Goal: Navigation & Orientation: Find specific page/section

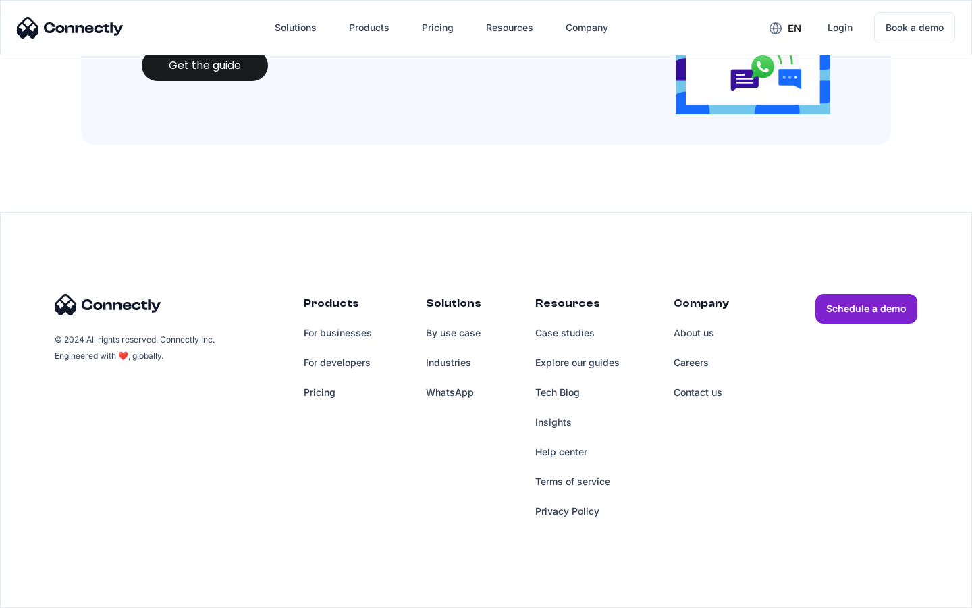
scroll to position [1468, 0]
